Goal: Navigation & Orientation: Find specific page/section

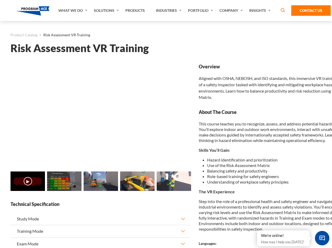
click at [107, 11] on link "Solutions" at bounding box center [107, 10] width 32 height 21
click at [0, 0] on div "AI & Computer Vision Solutions Computer Vision Quality Control AI tools for fas…" at bounding box center [0, 0] width 0 height 0
click at [0, 0] on div "AI & Computer Vision Solutions Virtual Training Solutions Virtual Tour Solution…" at bounding box center [0, 0] width 0 height 0
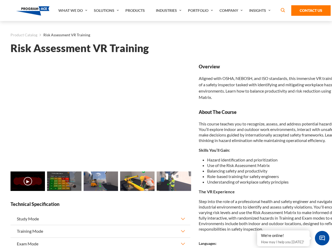
click at [0, 0] on div "AI & Computer Vision Solutions Virtual Training Solutions Virtual Tour Solution…" at bounding box center [0, 0] width 0 height 0
click at [0, 0] on div "AI & Computer Vision Solutions Computer Vision Quality Control AI tools for fas…" at bounding box center [0, 0] width 0 height 0
